Goal: Find specific page/section: Find specific page/section

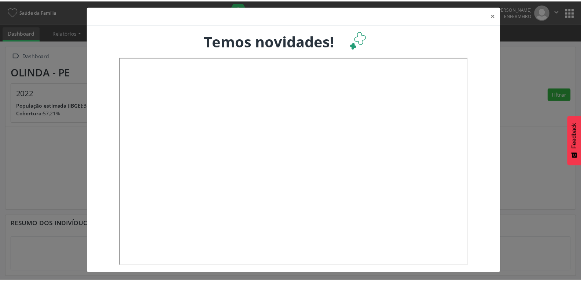
scroll to position [4, 0]
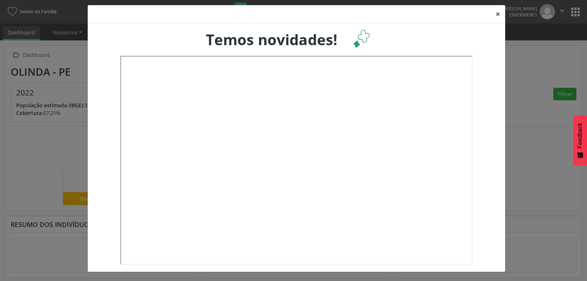
click at [493, 14] on button "×" at bounding box center [497, 14] width 15 height 18
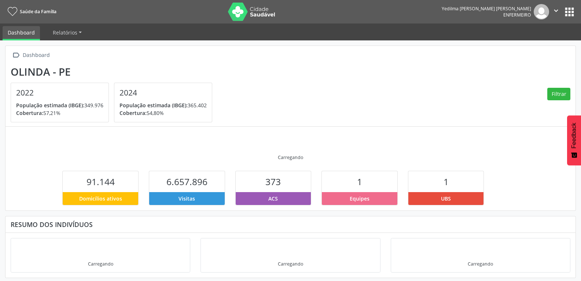
click at [570, 14] on button "apps" at bounding box center [569, 12] width 13 height 13
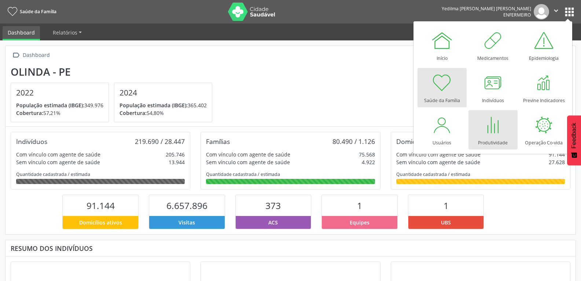
click at [485, 130] on div at bounding box center [493, 125] width 22 height 22
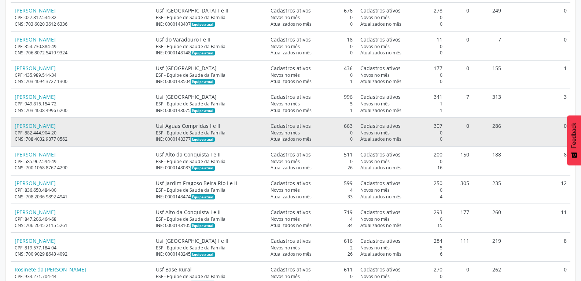
scroll to position [9427, 0]
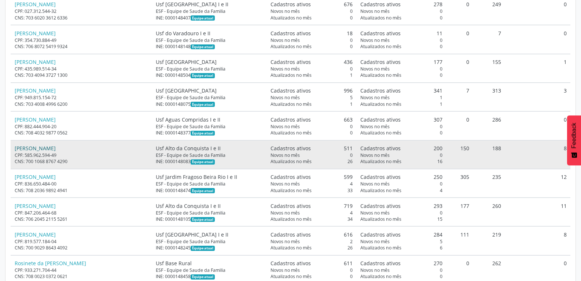
click at [56, 147] on link "[PERSON_NAME]" at bounding box center [35, 148] width 41 height 7
